Goal: Find specific page/section: Find specific page/section

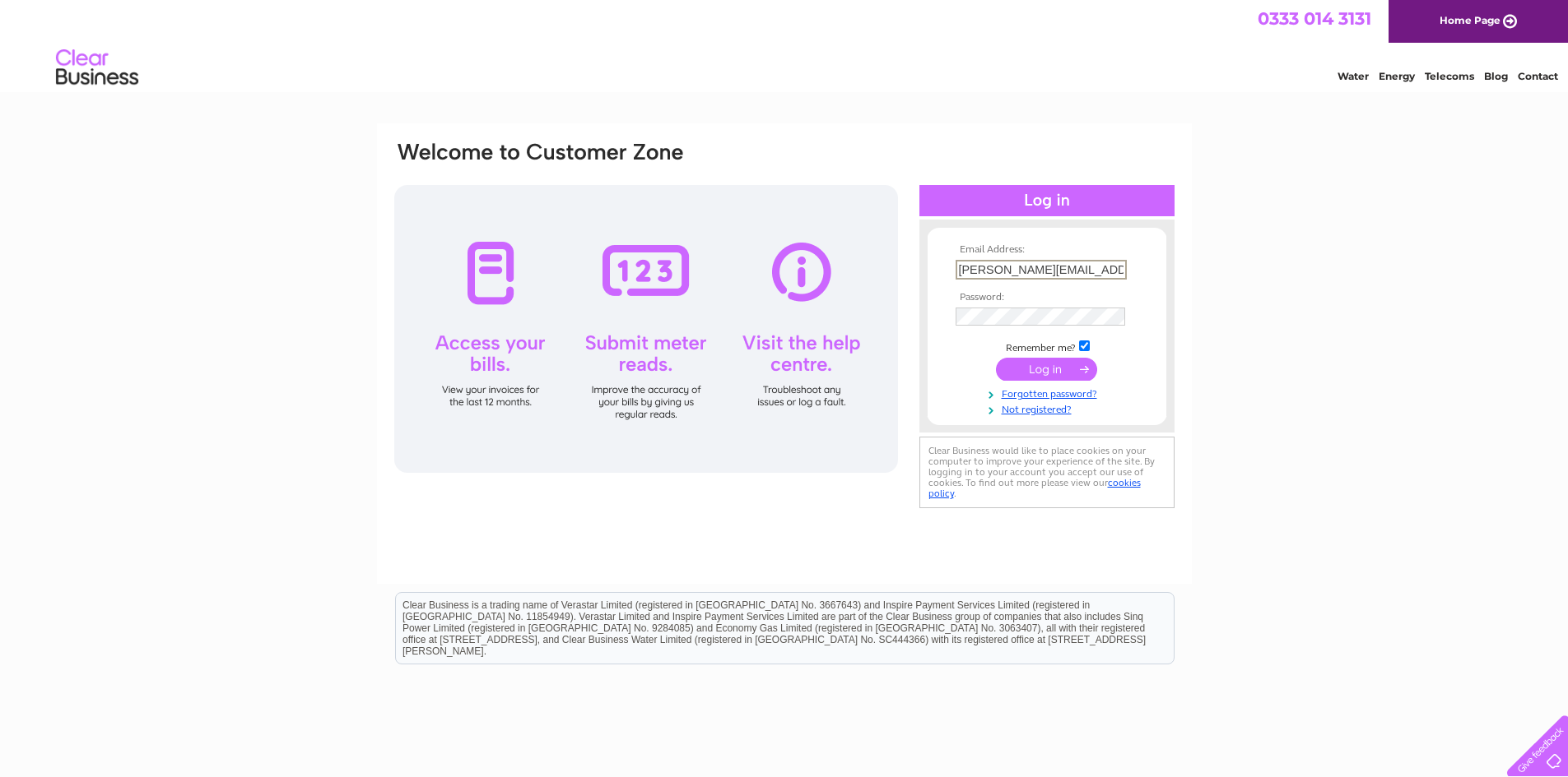
click at [1400, 279] on div "Email Address: ryan.boyle@verastar.co.uk Password: Forgotten password?" at bounding box center [784, 494] width 1568 height 742
click at [1046, 361] on input "submit" at bounding box center [1046, 367] width 102 height 23
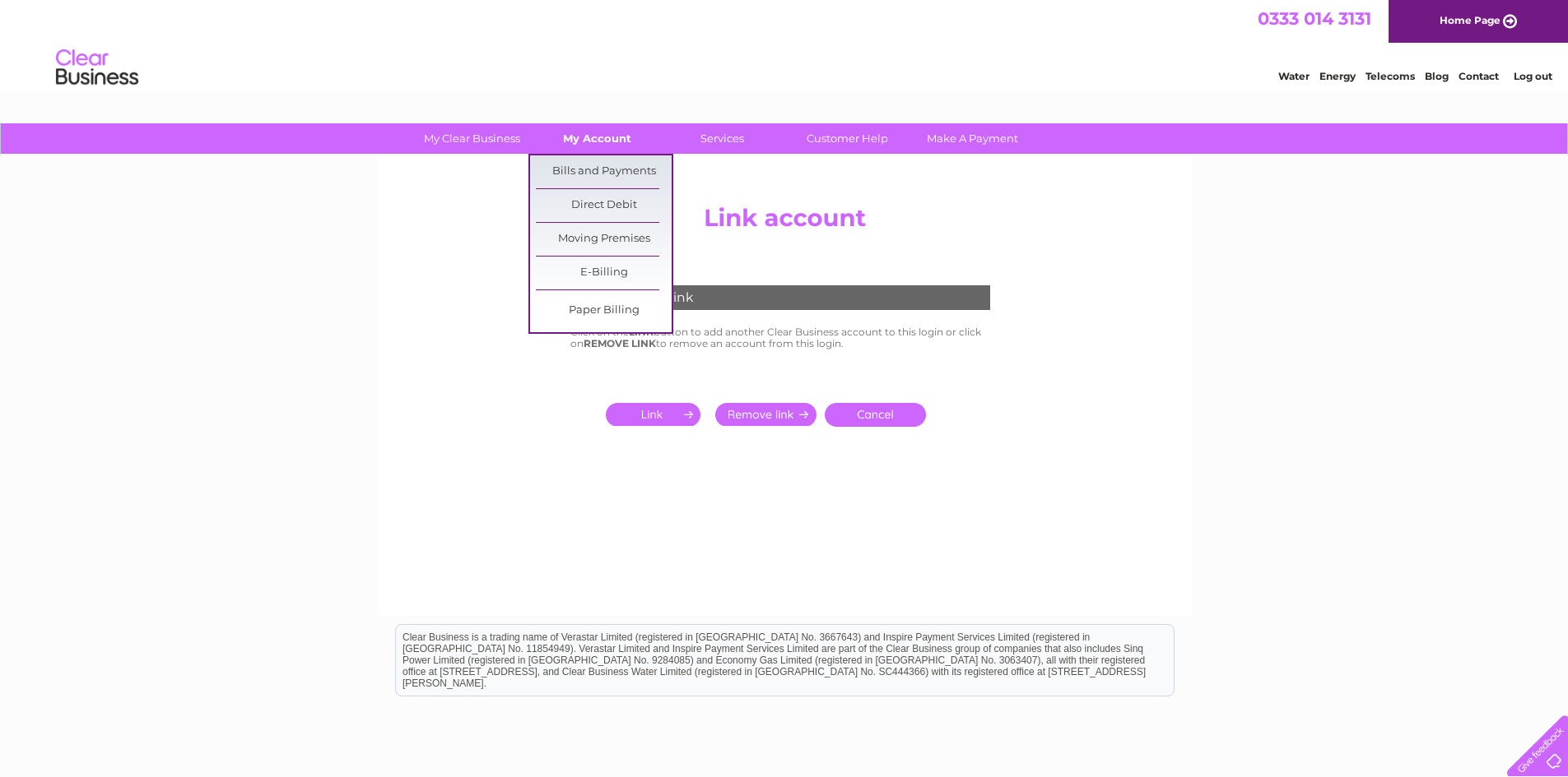
click at [591, 130] on link "My Account" at bounding box center [597, 138] width 135 height 31
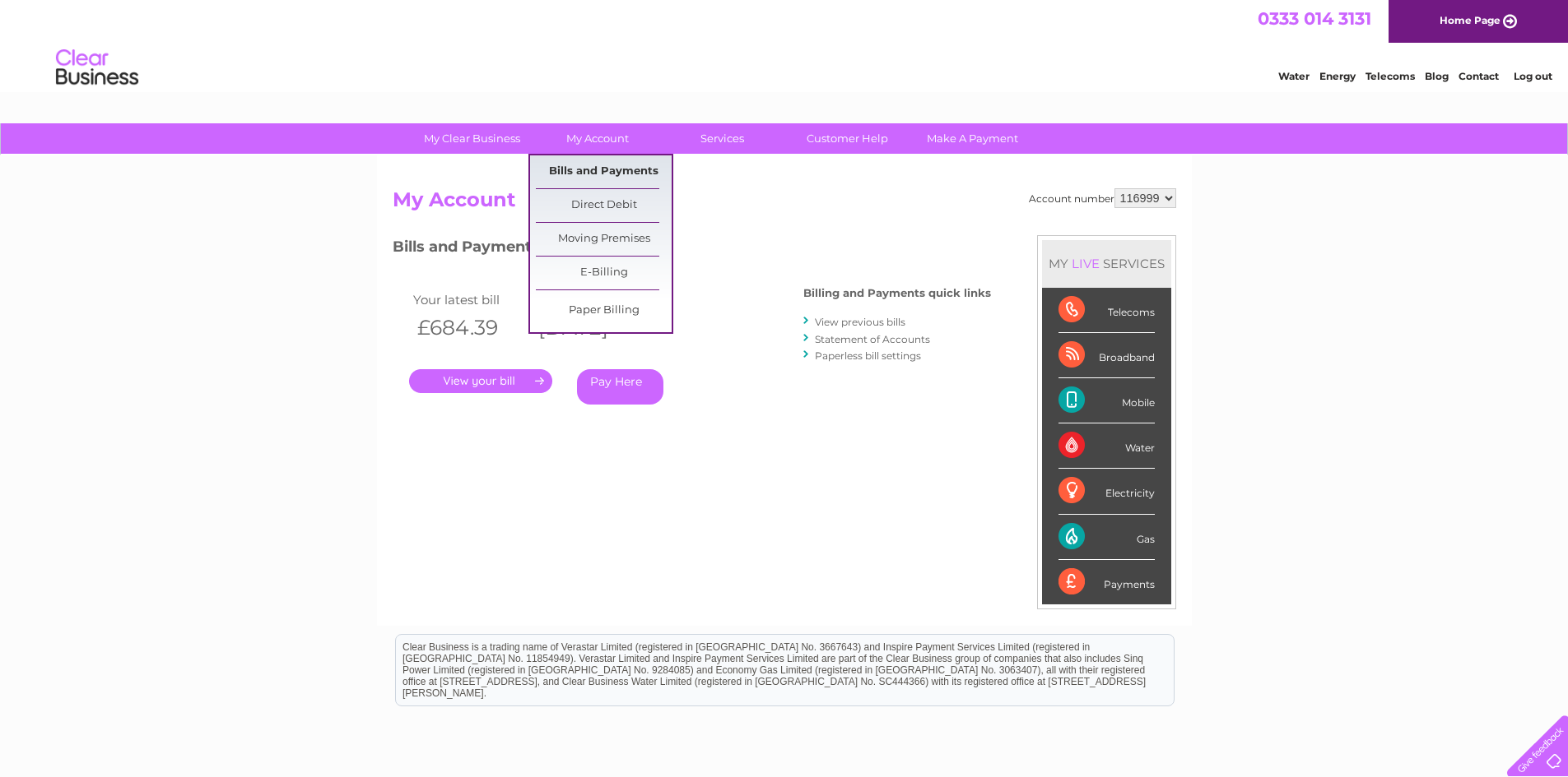
click at [600, 166] on link "Bills and Payments" at bounding box center [604, 172] width 135 height 33
click at [599, 174] on link "Bills and Payments" at bounding box center [604, 172] width 135 height 33
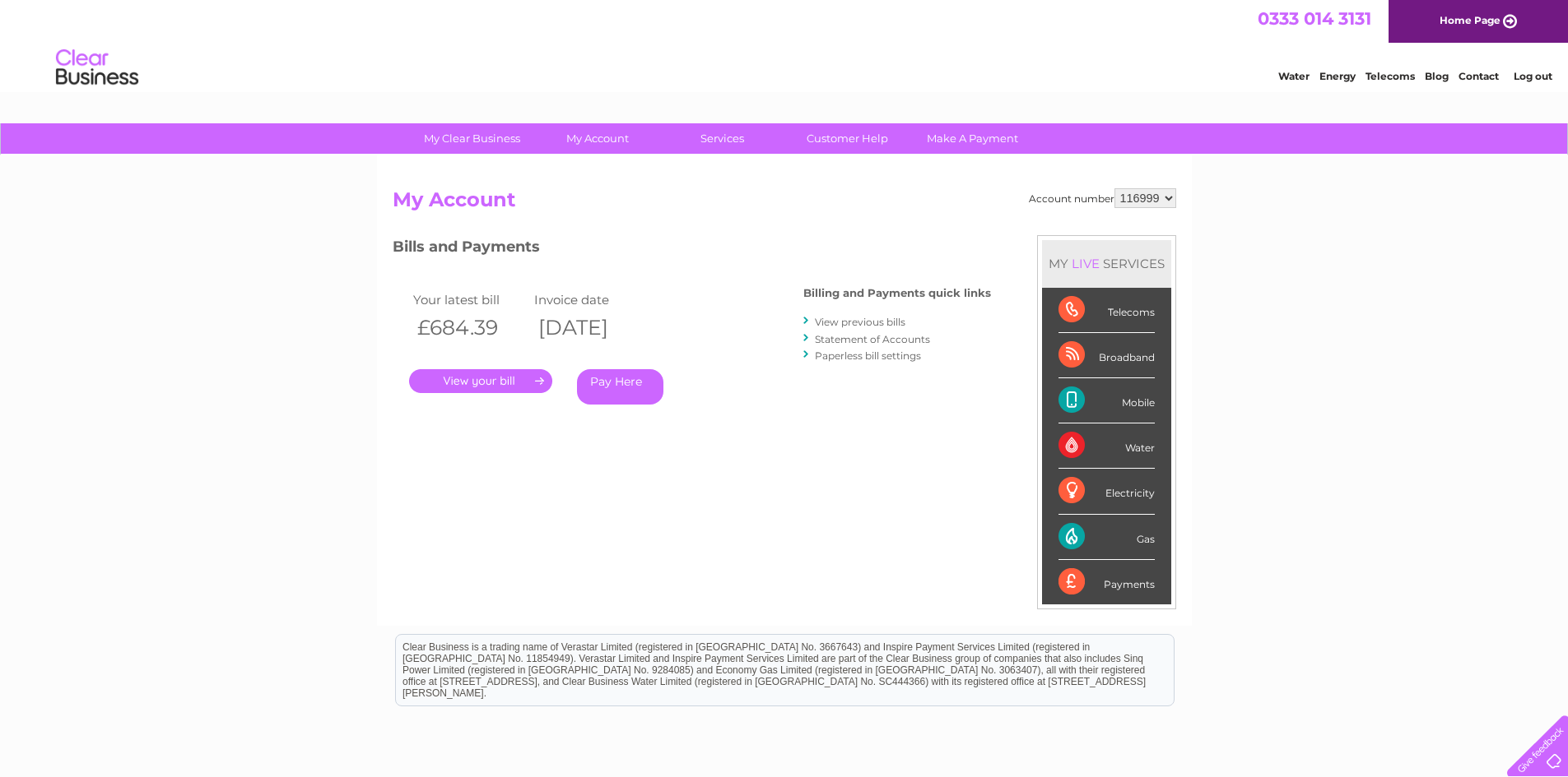
click at [1165, 194] on select "116999 500000" at bounding box center [1145, 198] width 62 height 20
click at [1183, 203] on div "Account number 116999 500000 My Account MY LIVE SERVICES Telecoms Broadband Mob…" at bounding box center [784, 391] width 815 height 471
click at [1471, 328] on div "My Clear Business Login Details My Details My Preferences Link Account My Accou…" at bounding box center [784, 514] width 1568 height 784
